Goal: Information Seeking & Learning: Learn about a topic

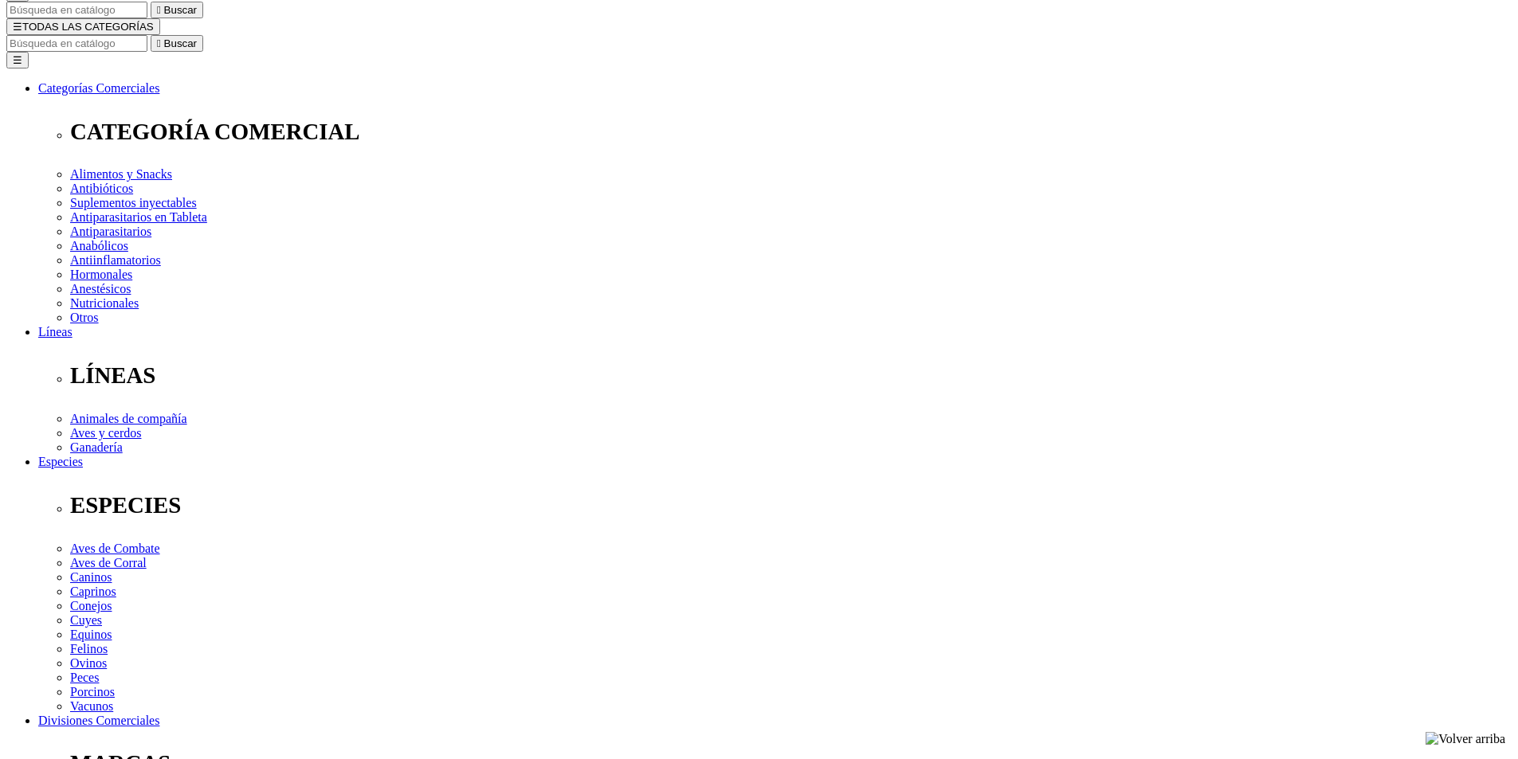
scroll to position [159, 0]
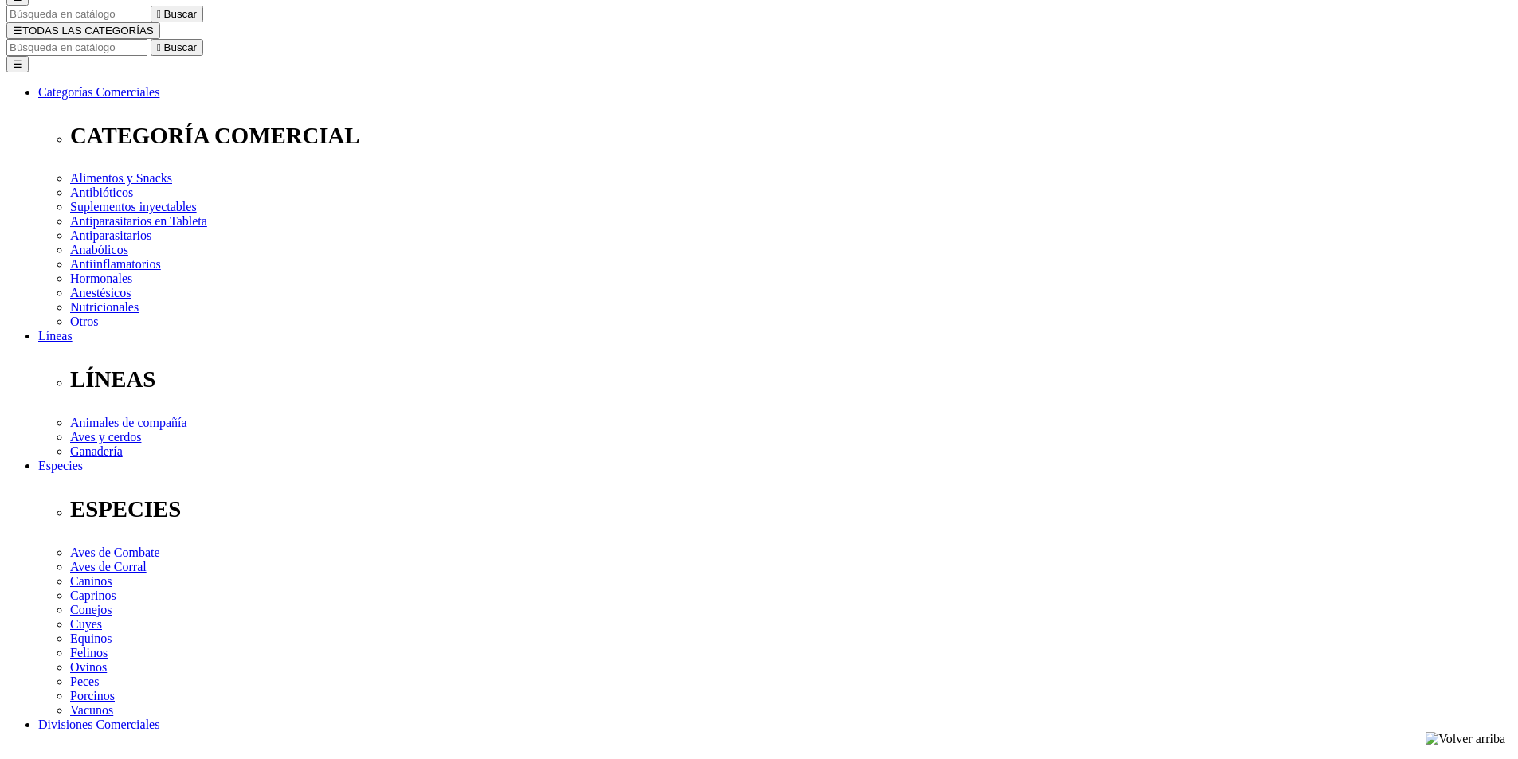
drag, startPoint x: 718, startPoint y: 642, endPoint x: 708, endPoint y: 607, distance: 35.8
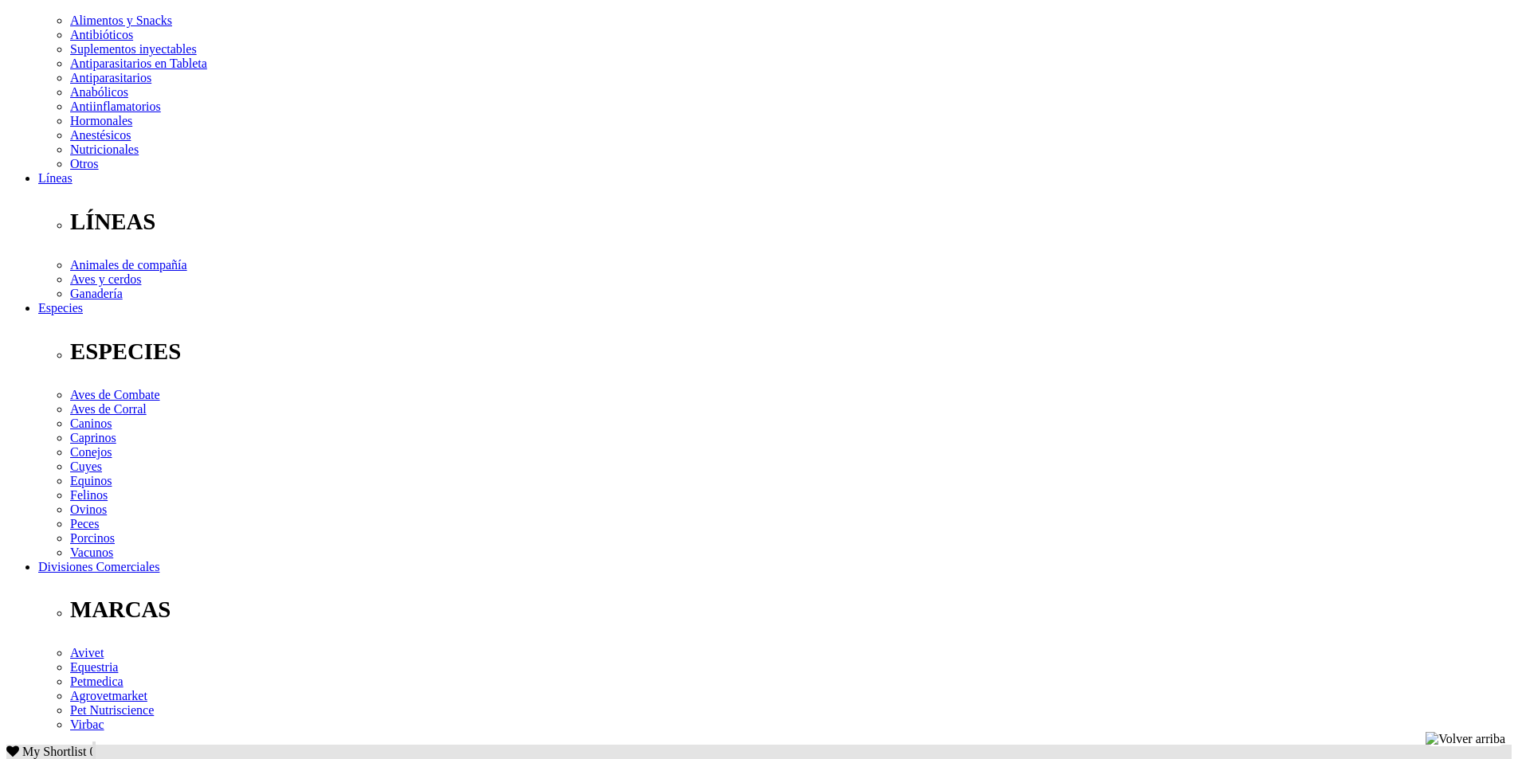
scroll to position [319, 0]
